Goal: Navigation & Orientation: Go to known website

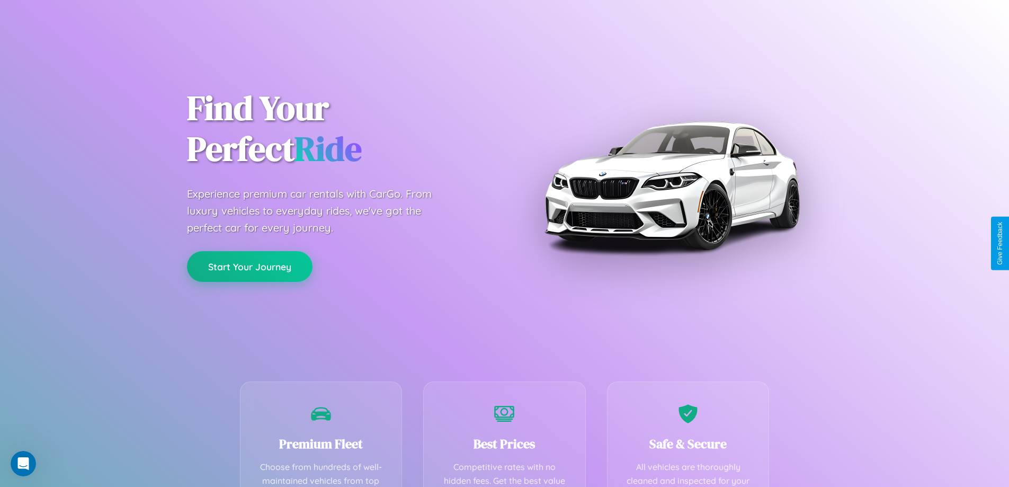
click at [249, 266] on button "Start Your Journey" at bounding box center [249, 266] width 125 height 31
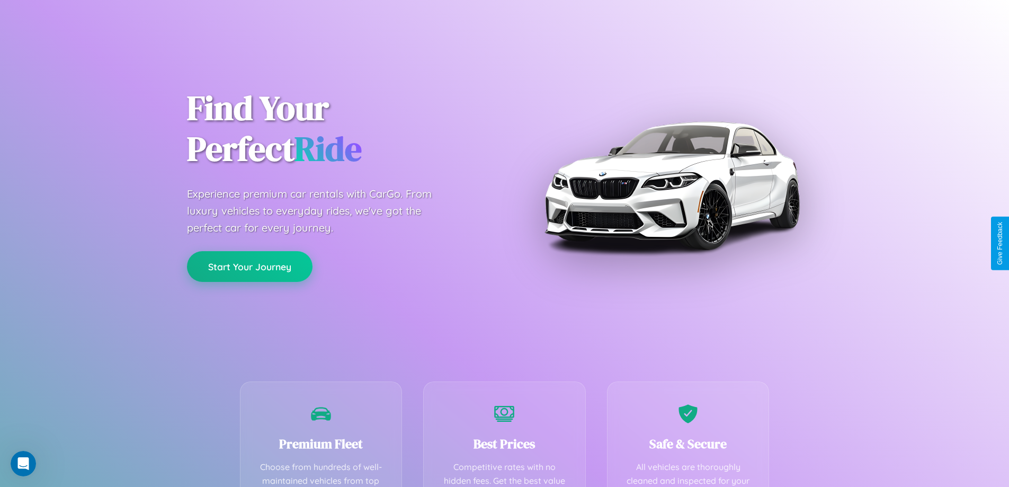
click at [249, 266] on button "Start Your Journey" at bounding box center [249, 266] width 125 height 31
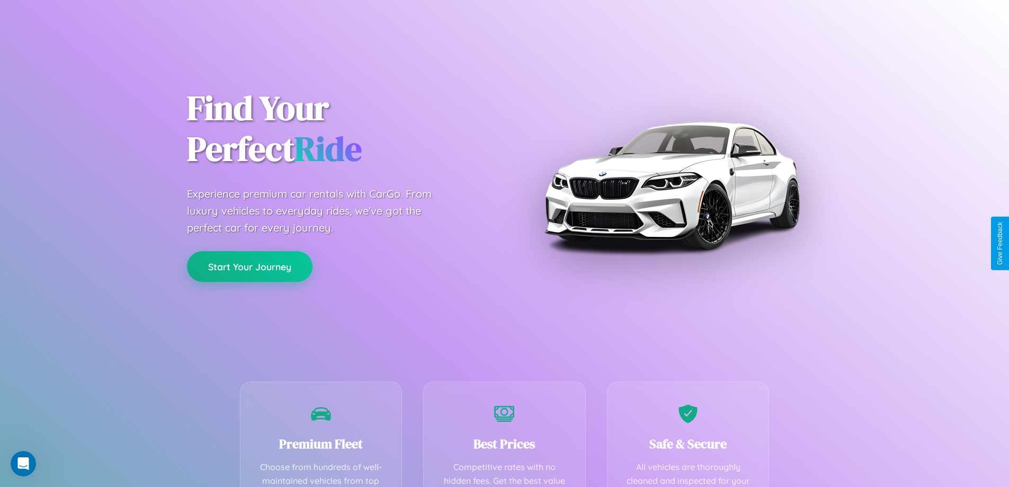
click at [249, 266] on button "Start Your Journey" at bounding box center [249, 266] width 125 height 31
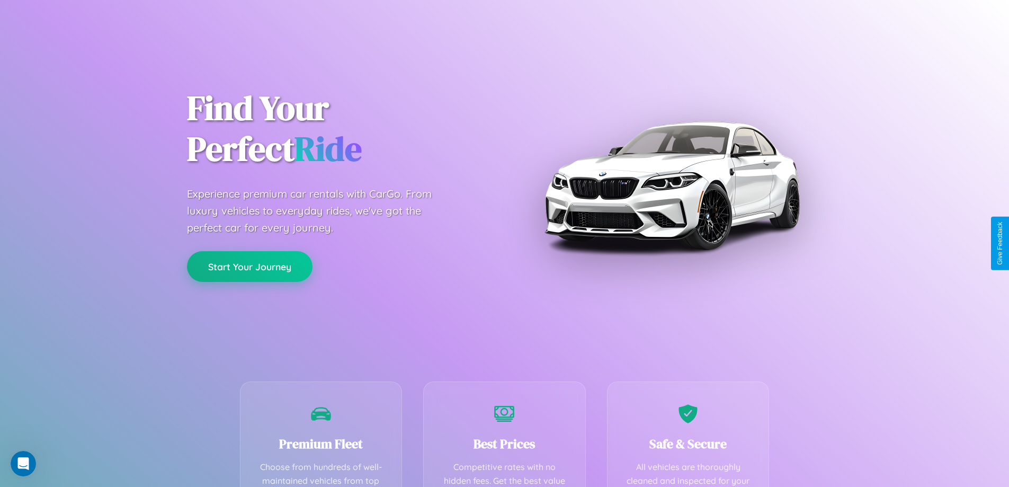
click at [249, 266] on button "Start Your Journey" at bounding box center [249, 266] width 125 height 31
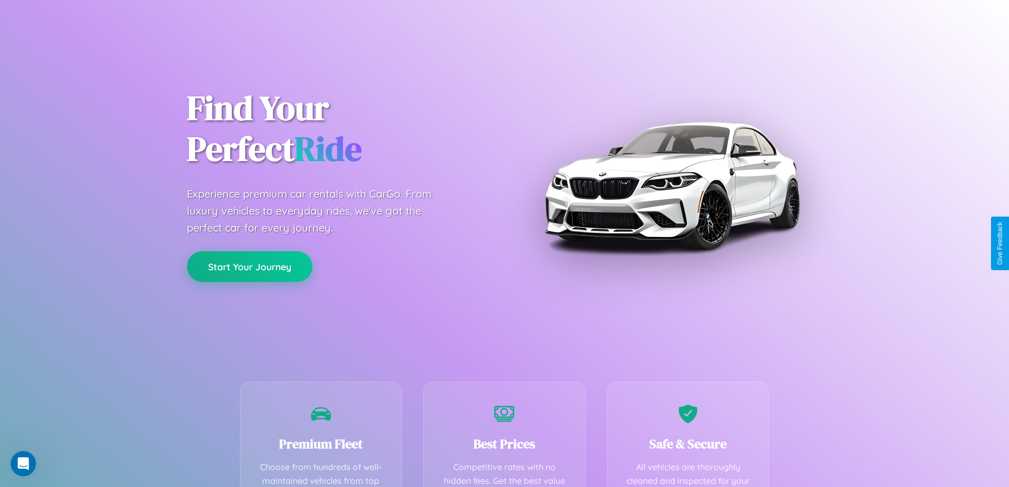
click at [249, 266] on button "Start Your Journey" at bounding box center [249, 266] width 125 height 31
